Goal: Task Accomplishment & Management: Use online tool/utility

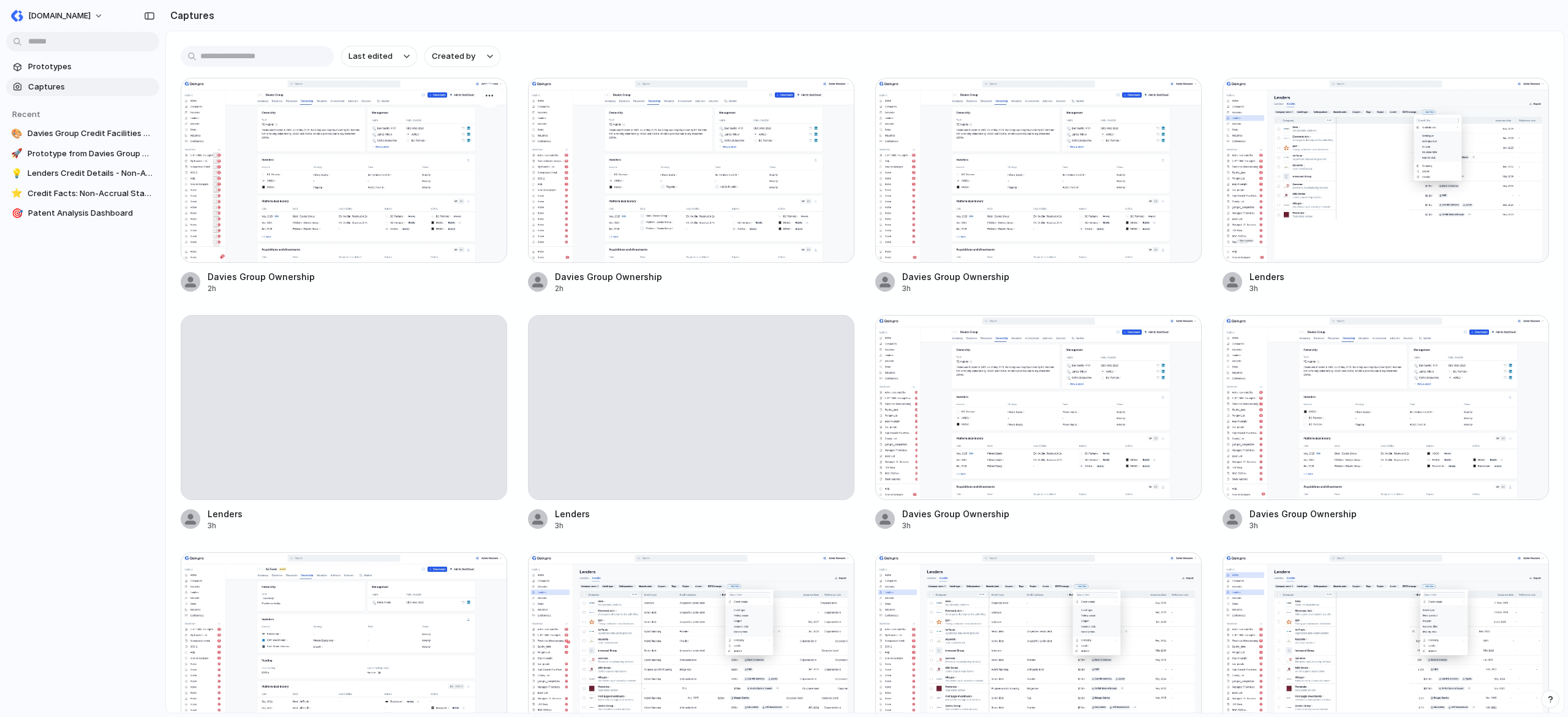
click at [357, 156] on div at bounding box center [344, 171] width 326 height 185
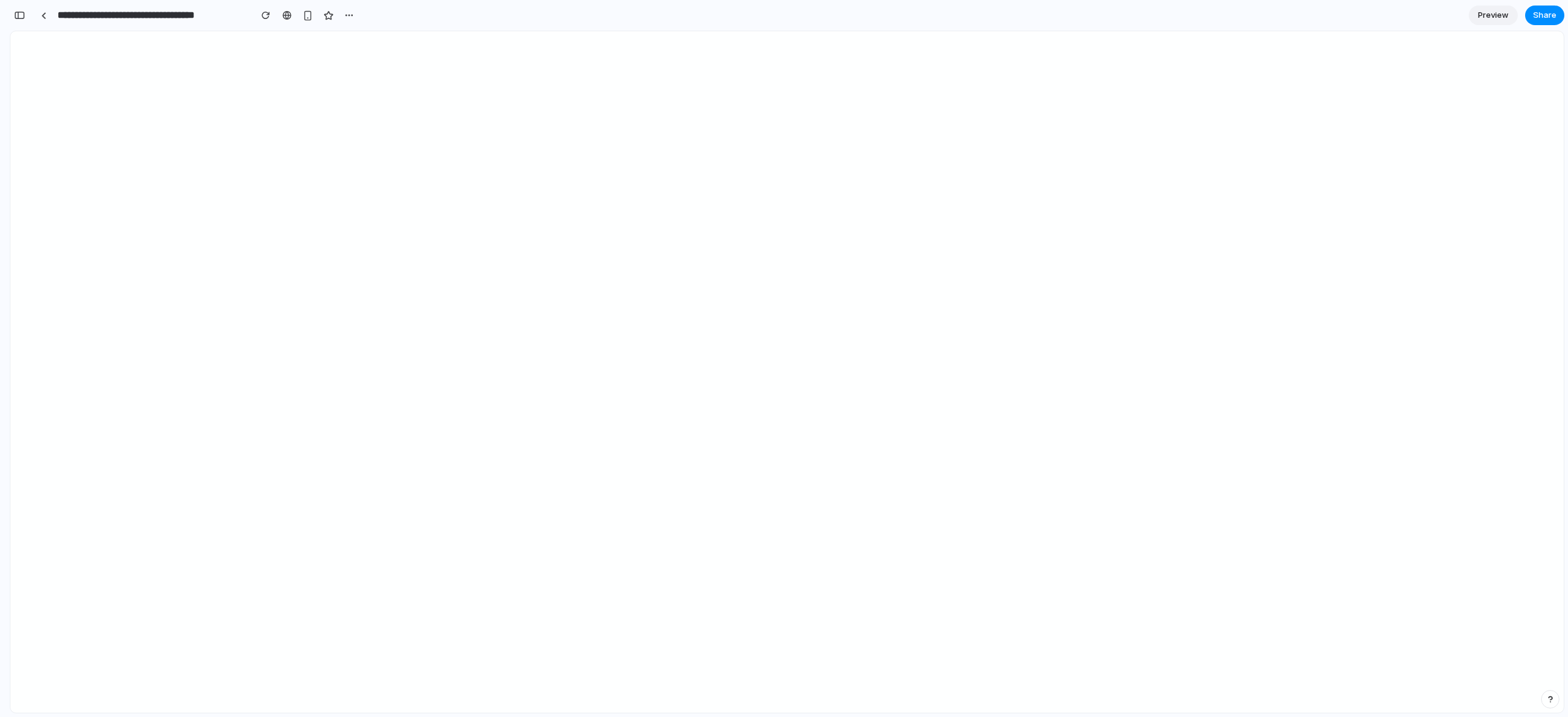
click at [1484, 14] on span "Preview" at bounding box center [1493, 15] width 30 height 12
click at [1484, 14] on link "Edit" at bounding box center [1493, 15] width 49 height 19
click at [342, 18] on button "button" at bounding box center [349, 16] width 18 height 18
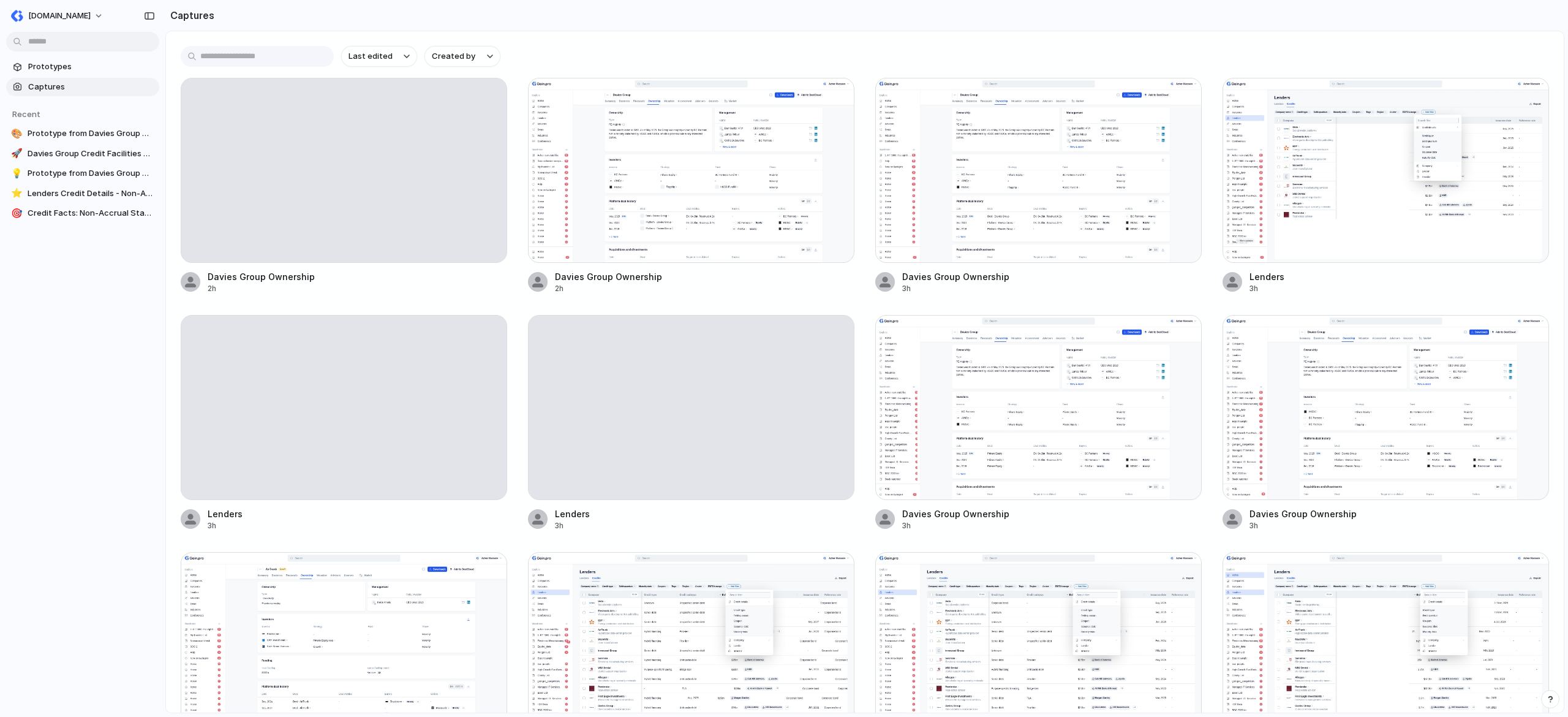
click at [706, 226] on div at bounding box center [691, 171] width 326 height 185
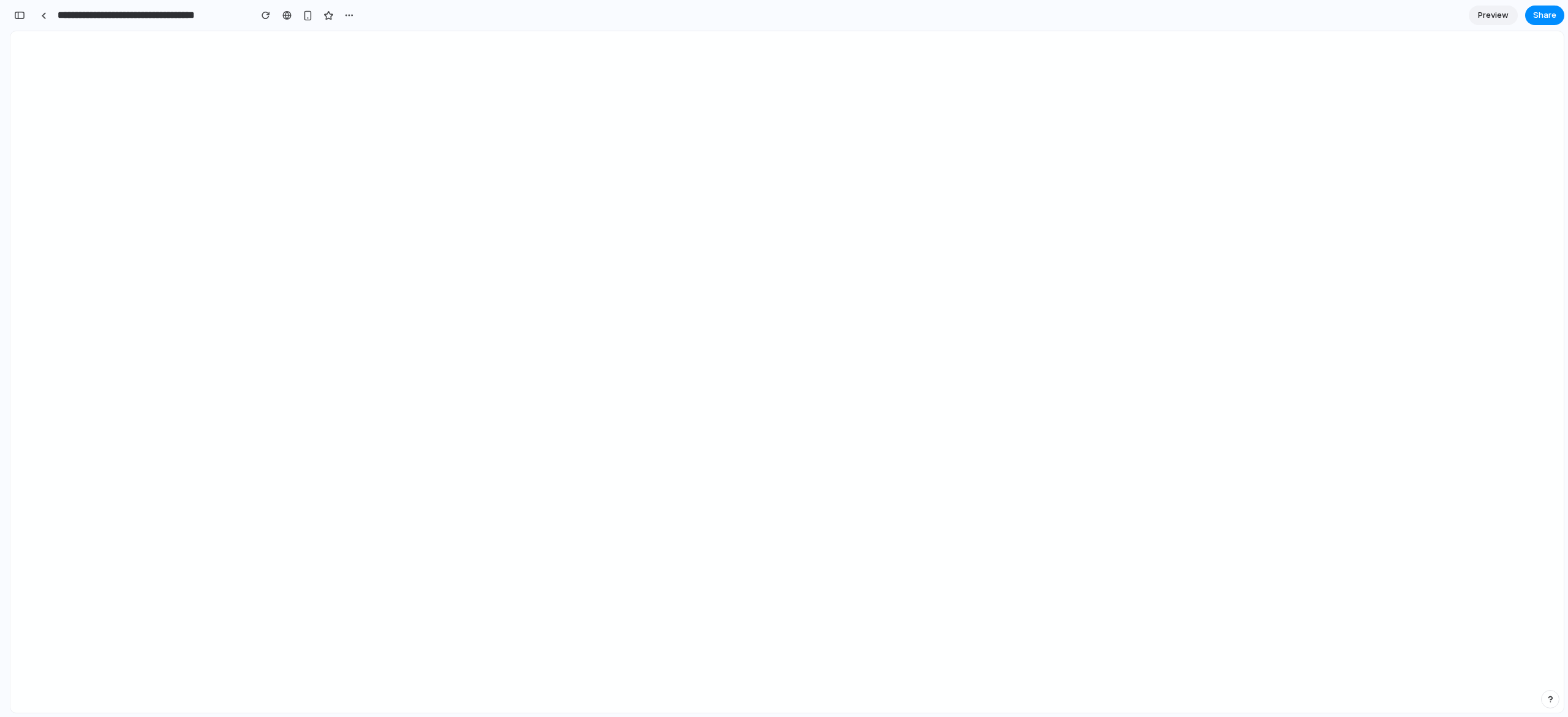
click at [1481, 17] on span "Preview" at bounding box center [1493, 15] width 30 height 12
click at [1481, 17] on link "Edit" at bounding box center [1493, 15] width 49 height 19
click at [1481, 17] on span "Preview" at bounding box center [1493, 15] width 30 height 12
click at [1487, 19] on span "Edit" at bounding box center [1494, 15] width 15 height 12
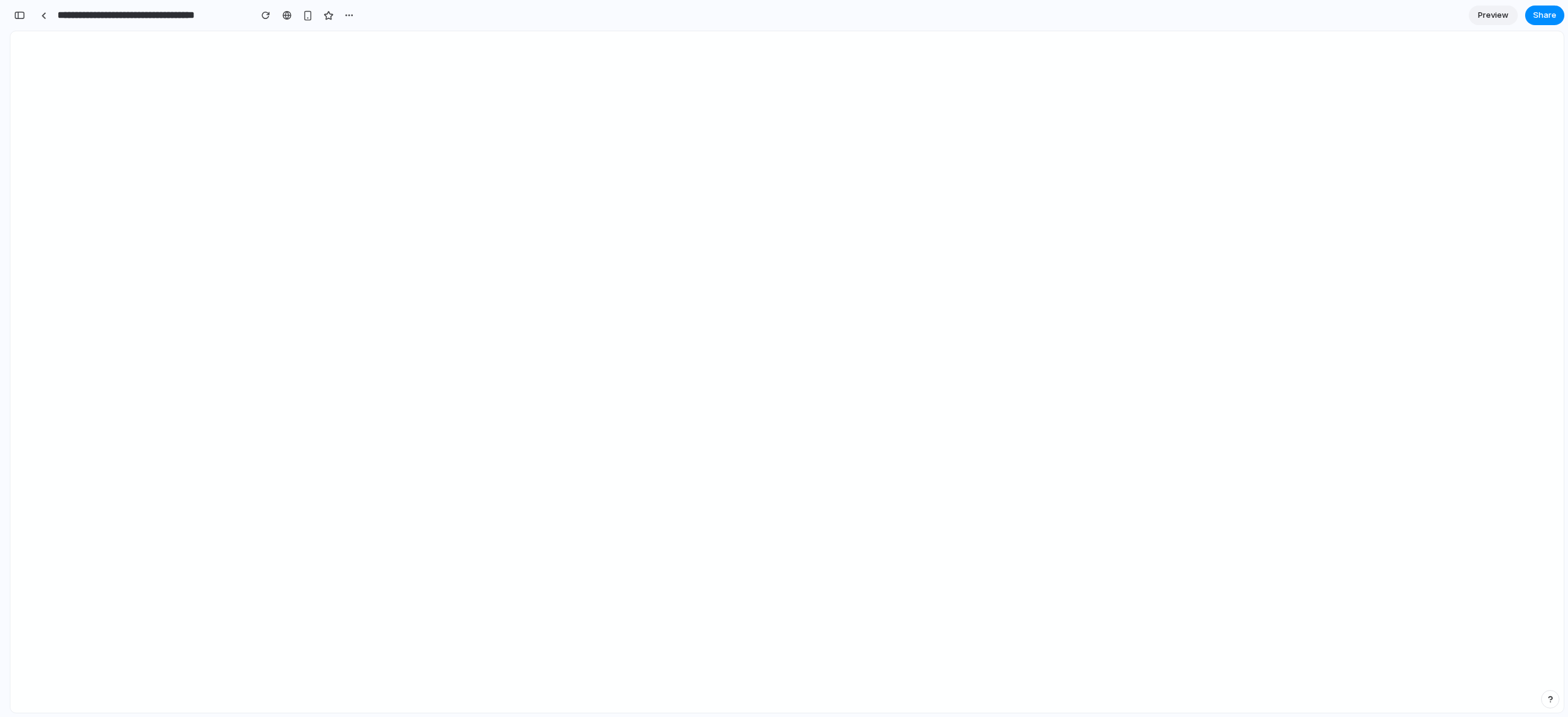
scroll to position [0, 11]
click at [17, 12] on div "button" at bounding box center [19, 15] width 11 height 8
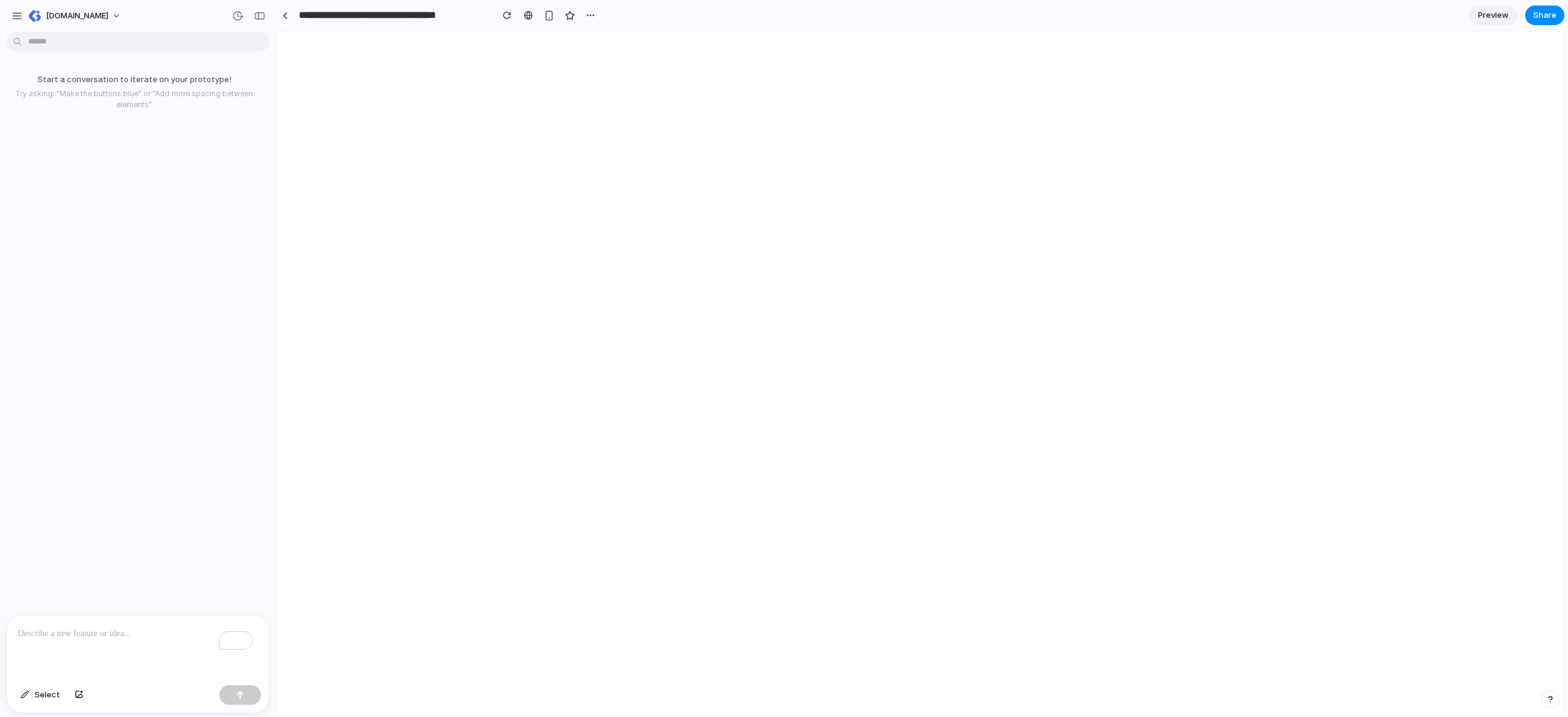
scroll to position [0, 0]
click at [103, 635] on p "To enrich screen reader interactions, please activate Accessibility in Grammarl…" at bounding box center [137, 634] width 240 height 15
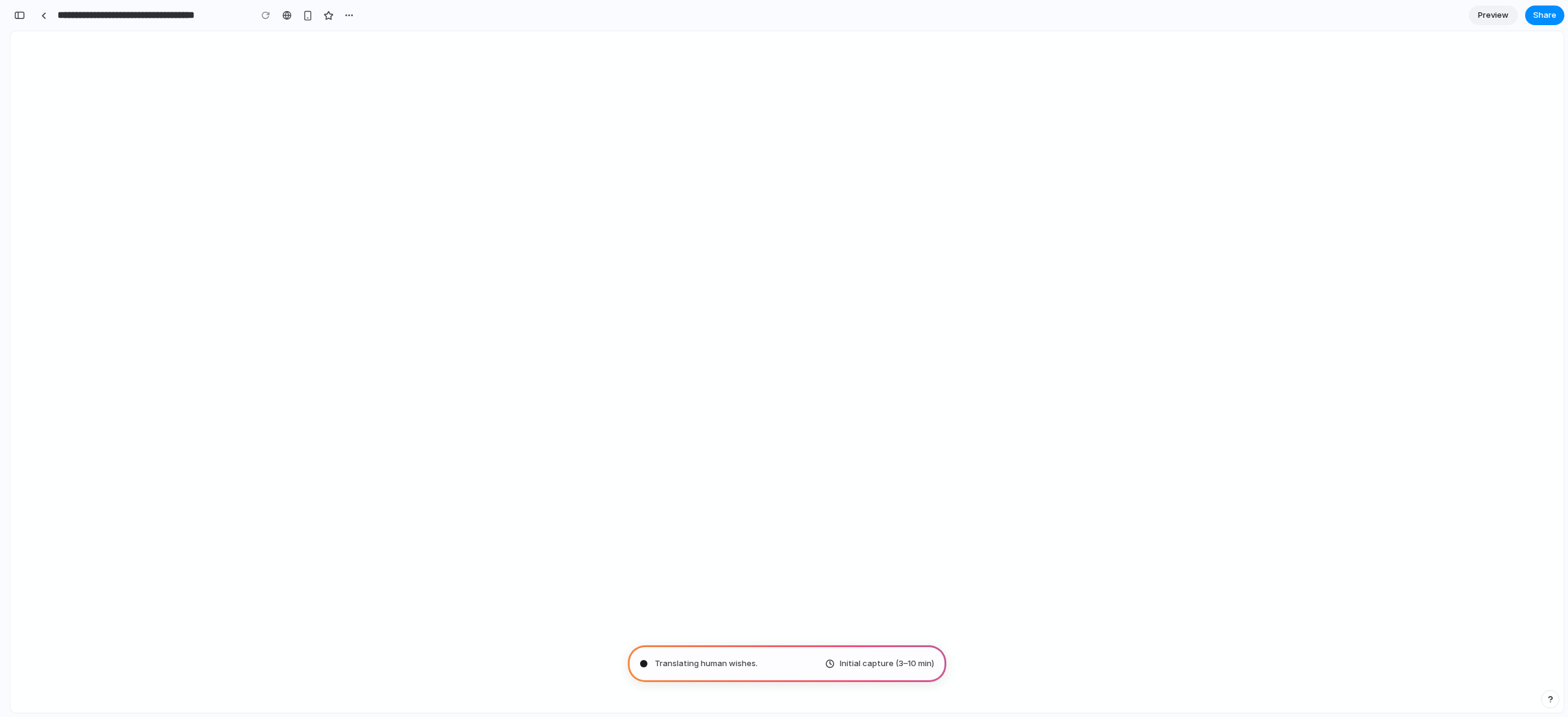
type input "**********"
